Goal: Find specific page/section: Find specific page/section

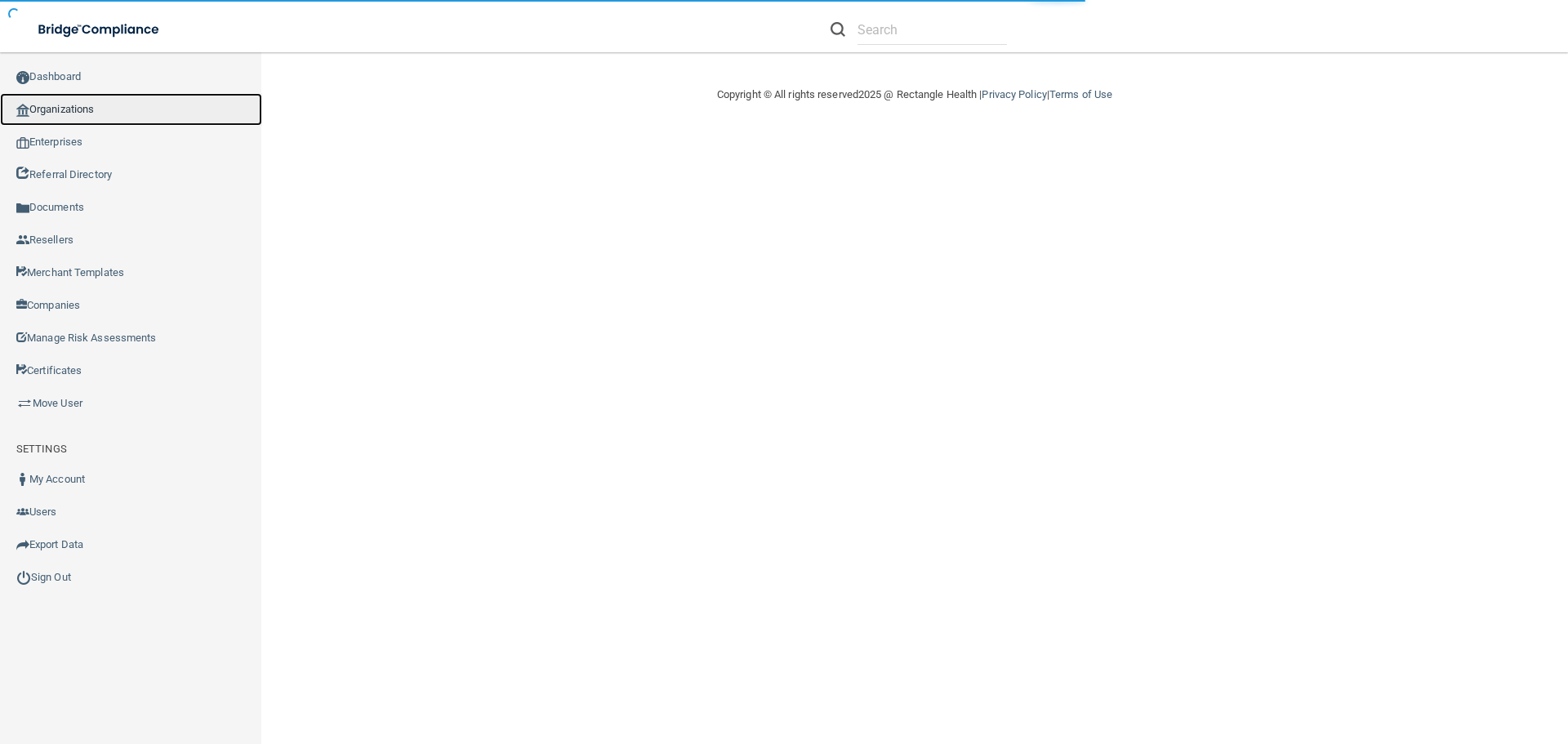
click at [73, 112] on link "Organizations" at bounding box center [131, 109] width 262 height 32
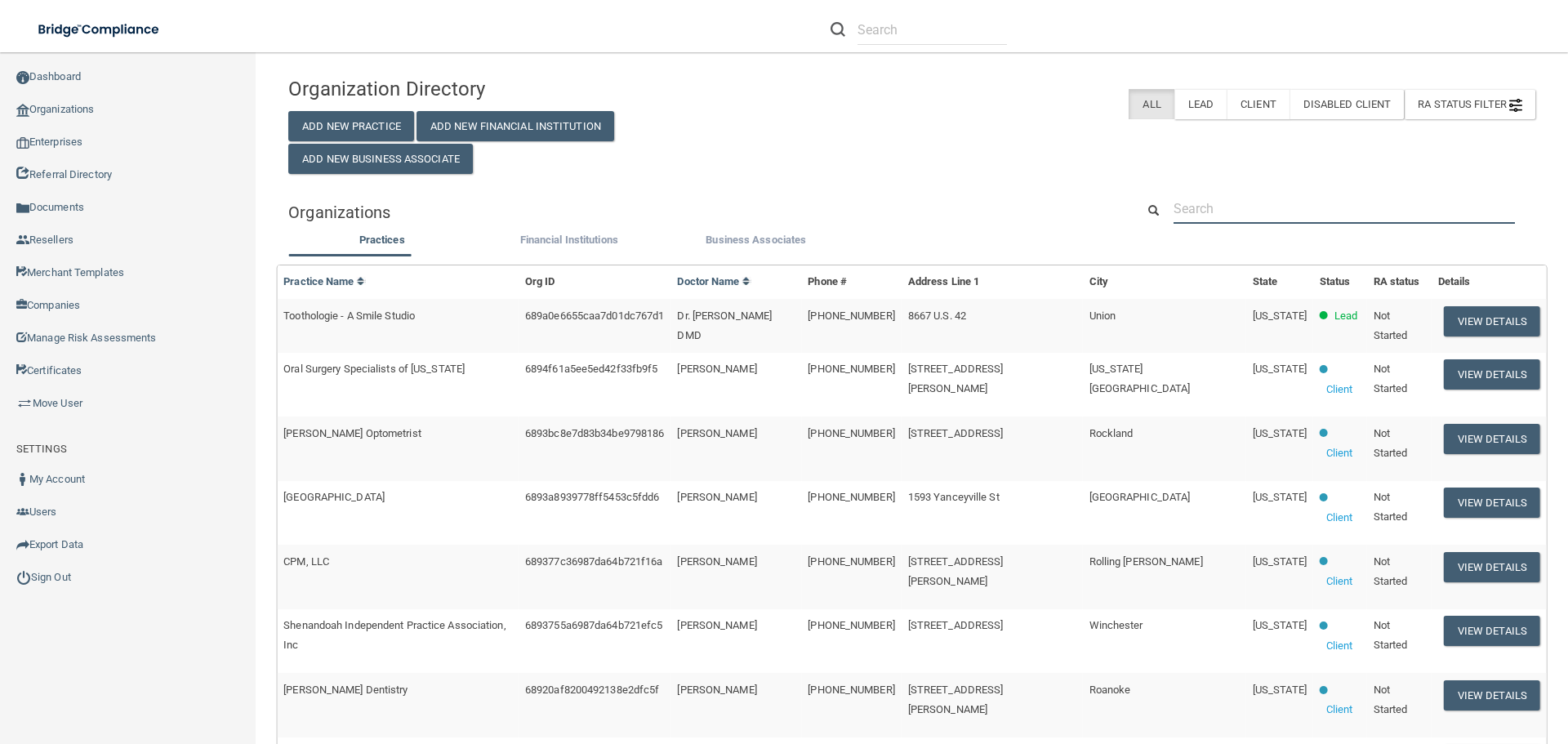
paste input "520003552383"
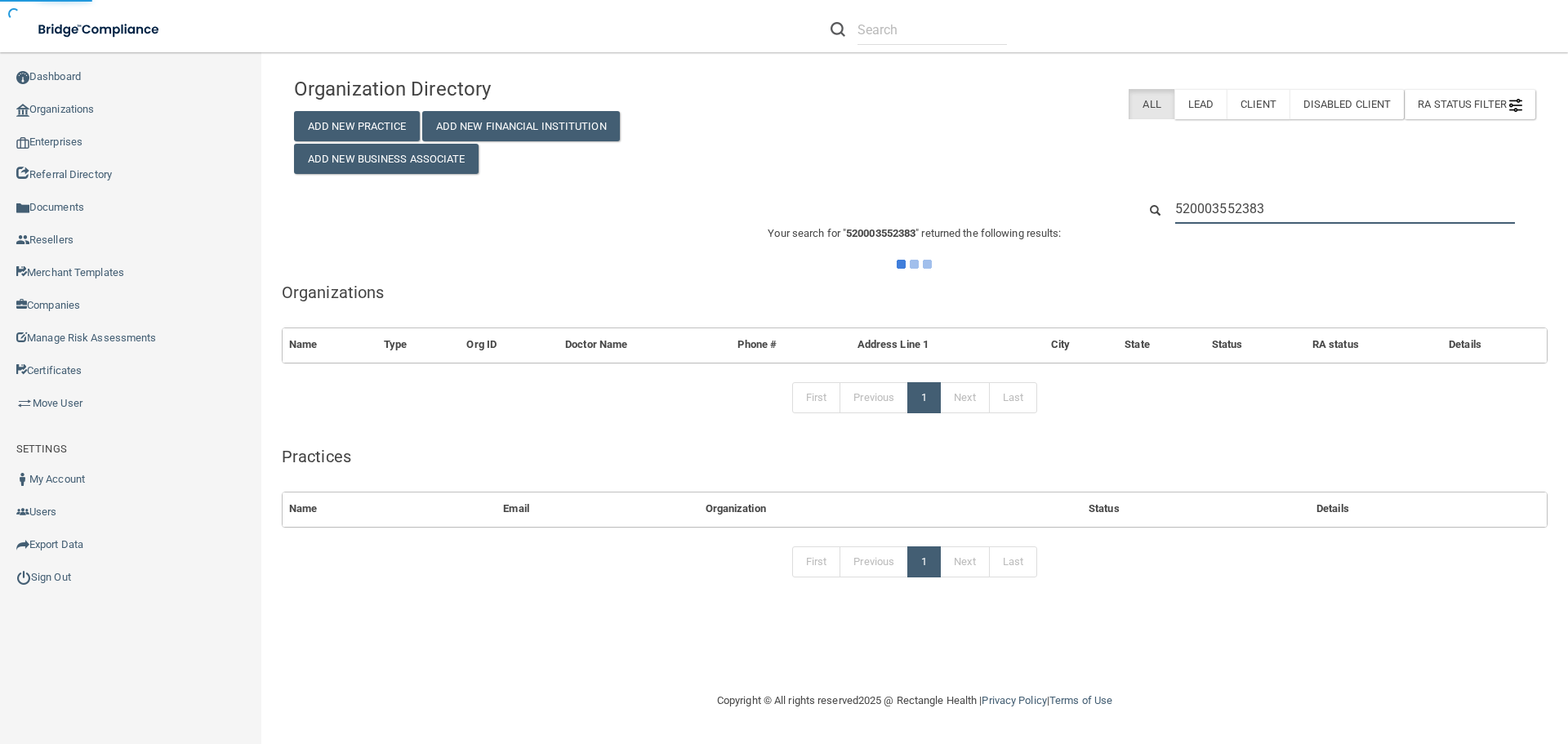
type input "520003552383"
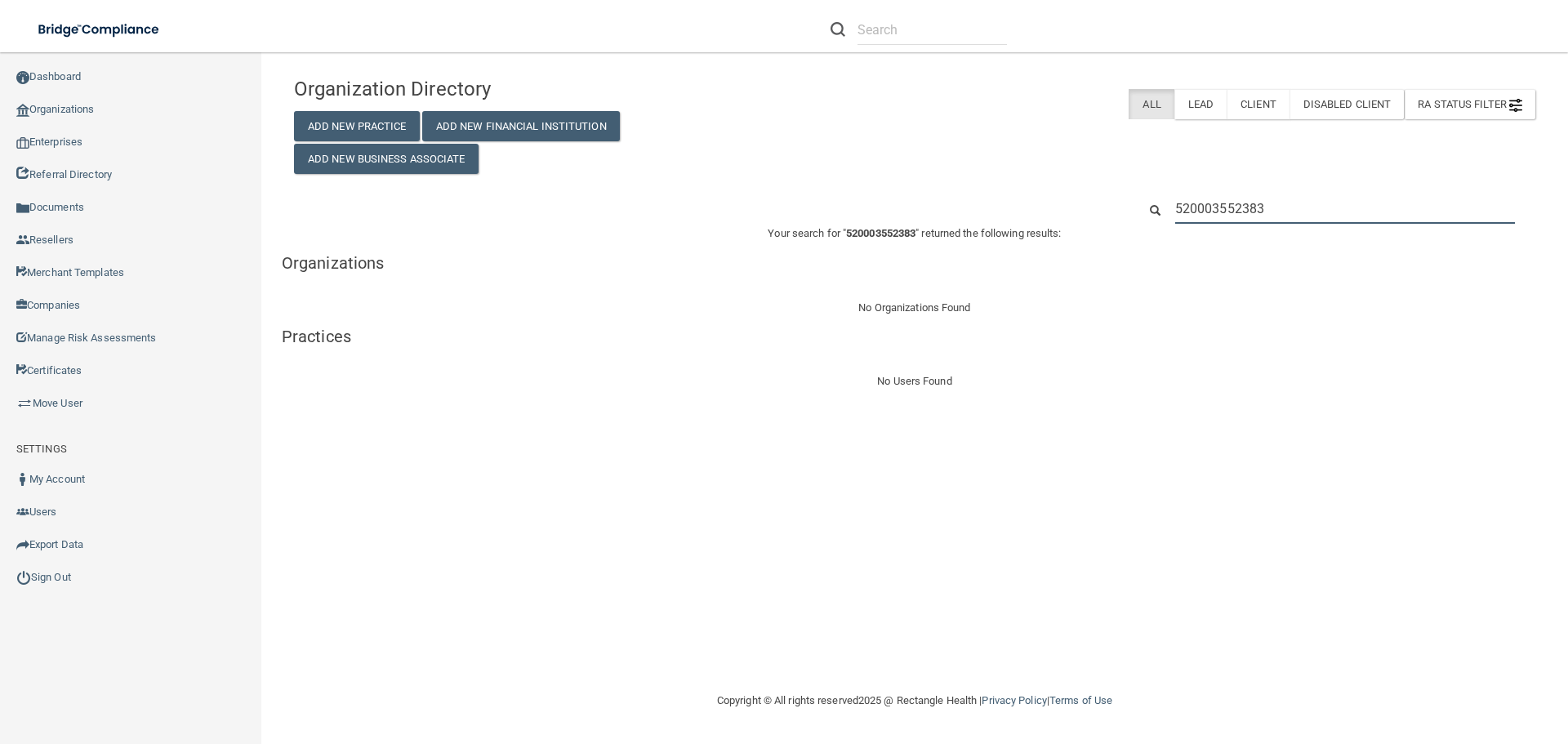
drag, startPoint x: 1293, startPoint y: 214, endPoint x: 1026, endPoint y: 215, distance: 267.0
click at [1026, 215] on div "520003552383" at bounding box center [914, 208] width 1266 height 31
paste input "[PERSON_NAME] DDS PC"
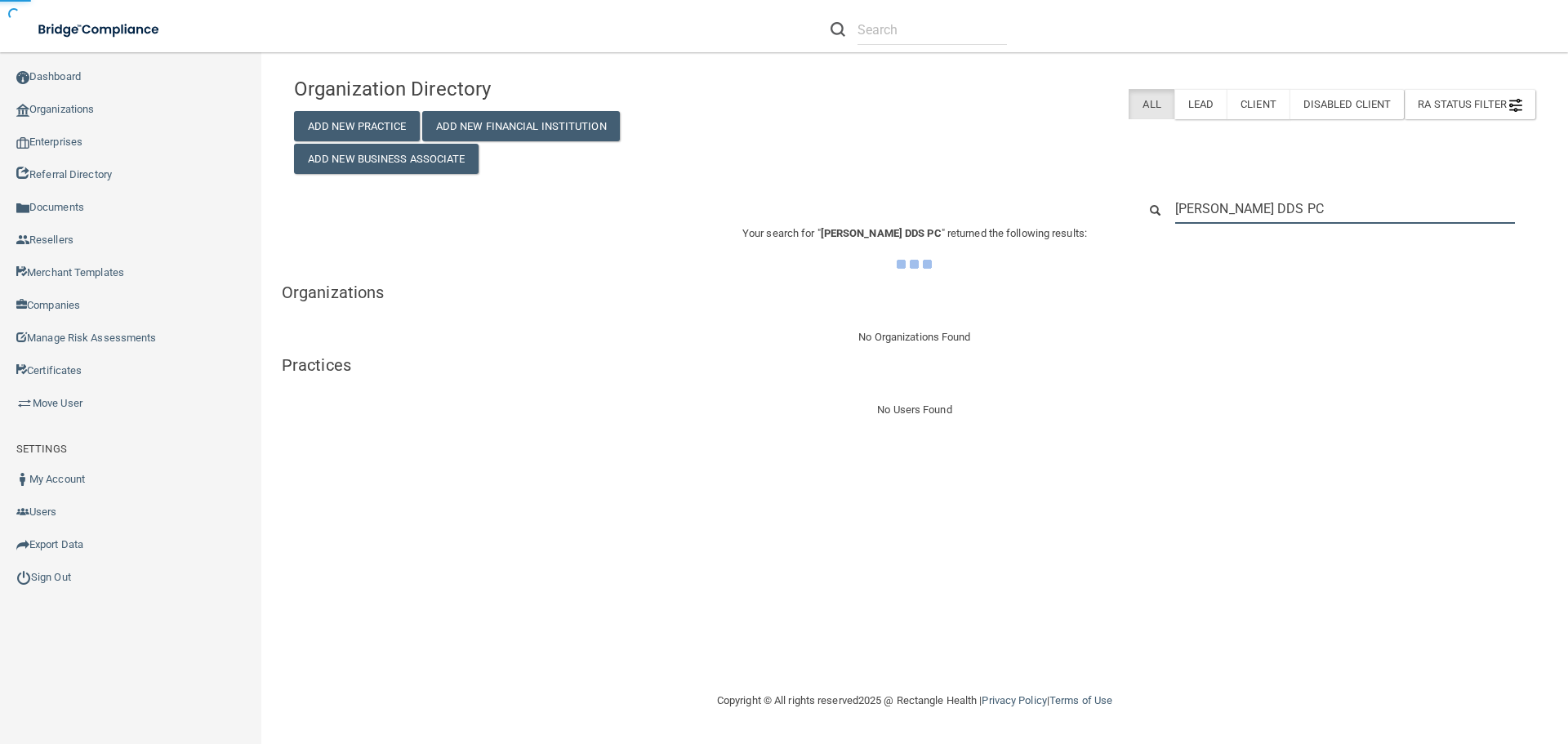
type input "[PERSON_NAME] DDS PC"
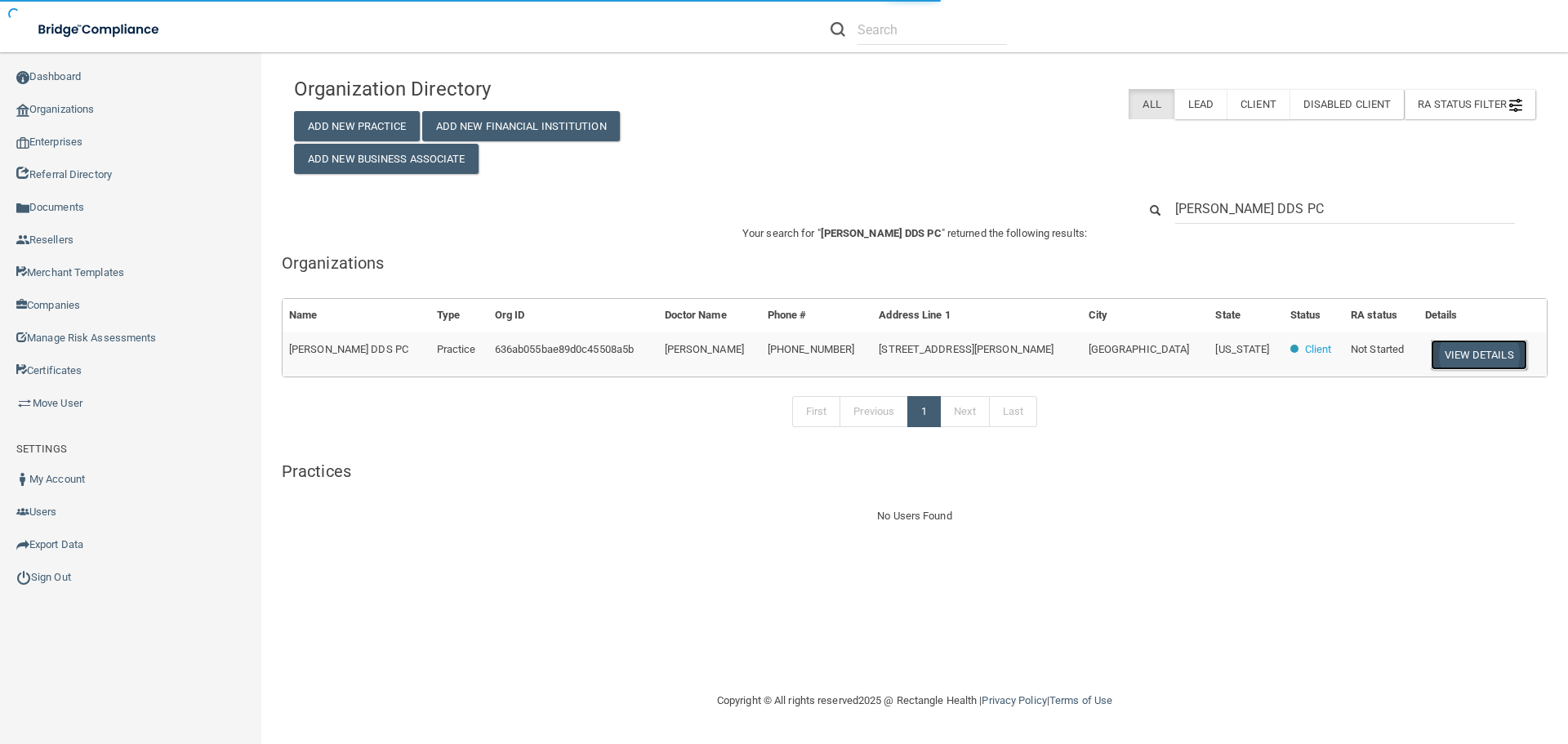
click at [1489, 350] on button "View Details" at bounding box center [1479, 354] width 96 height 31
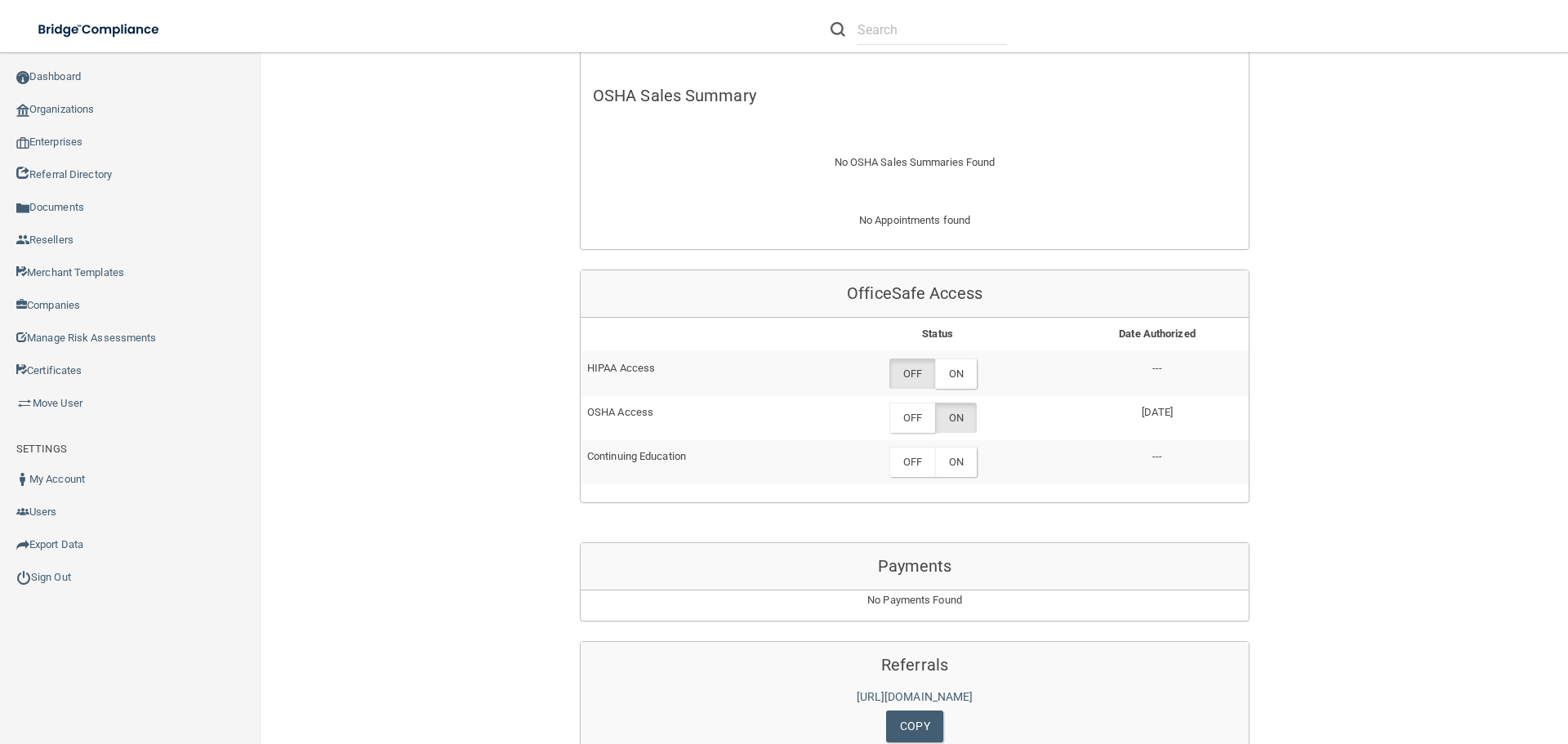
scroll to position [536, 0]
click at [902, 421] on label "OFF" at bounding box center [912, 418] width 46 height 31
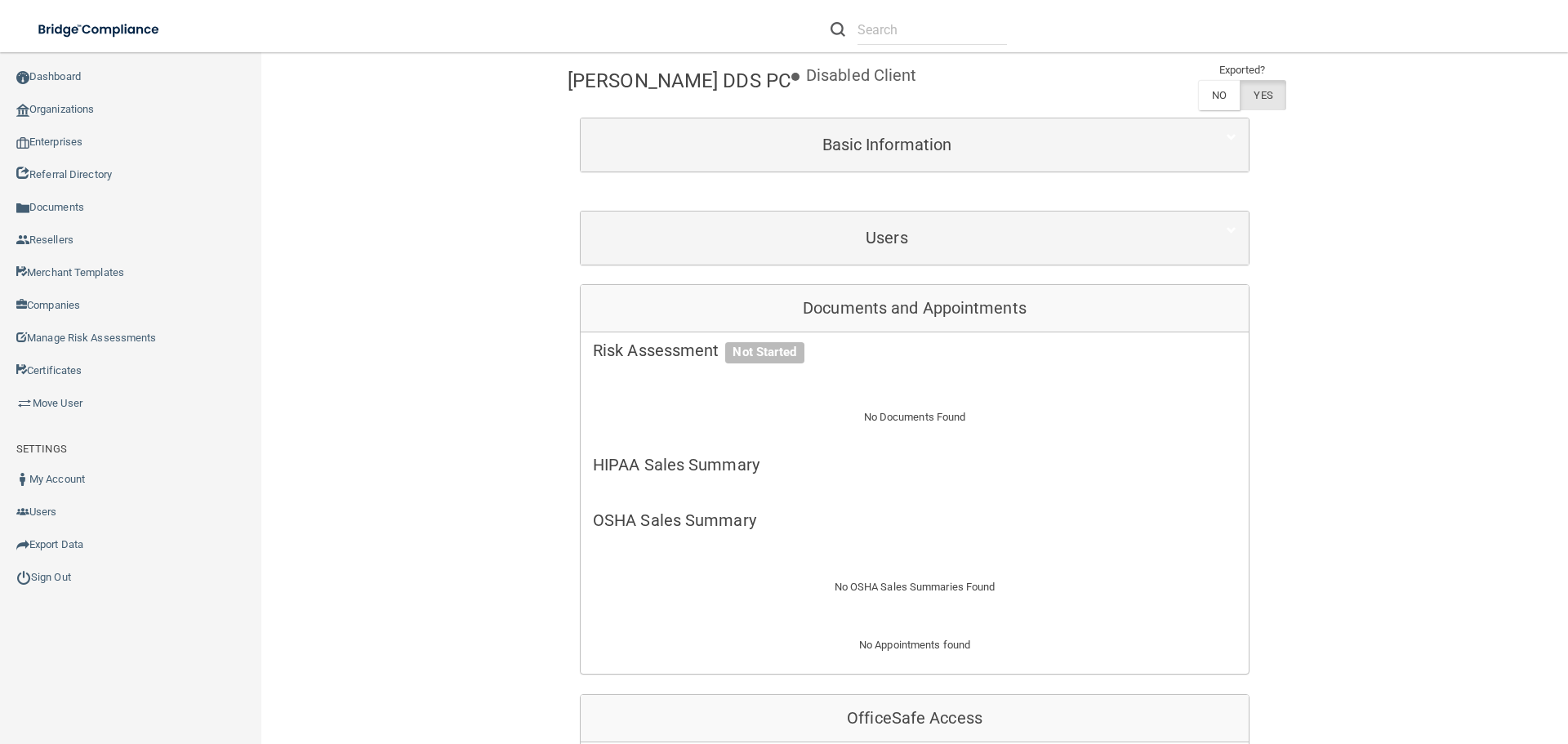
scroll to position [0, 0]
